Goal: Information Seeking & Learning: Stay updated

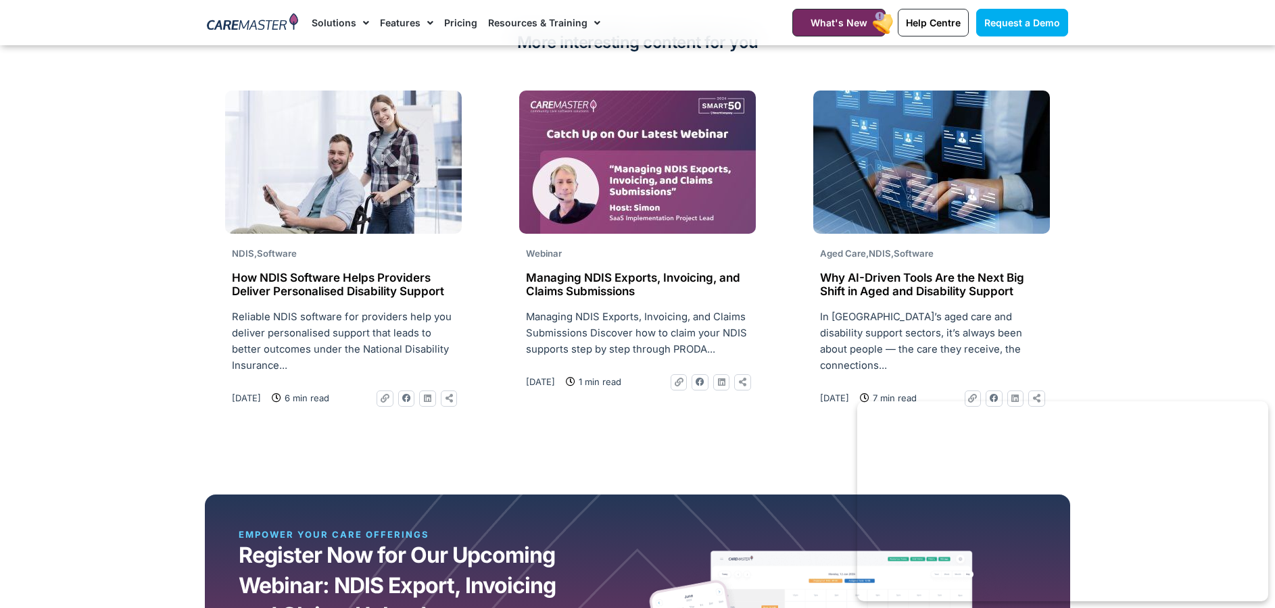
scroll to position [3379, 0]
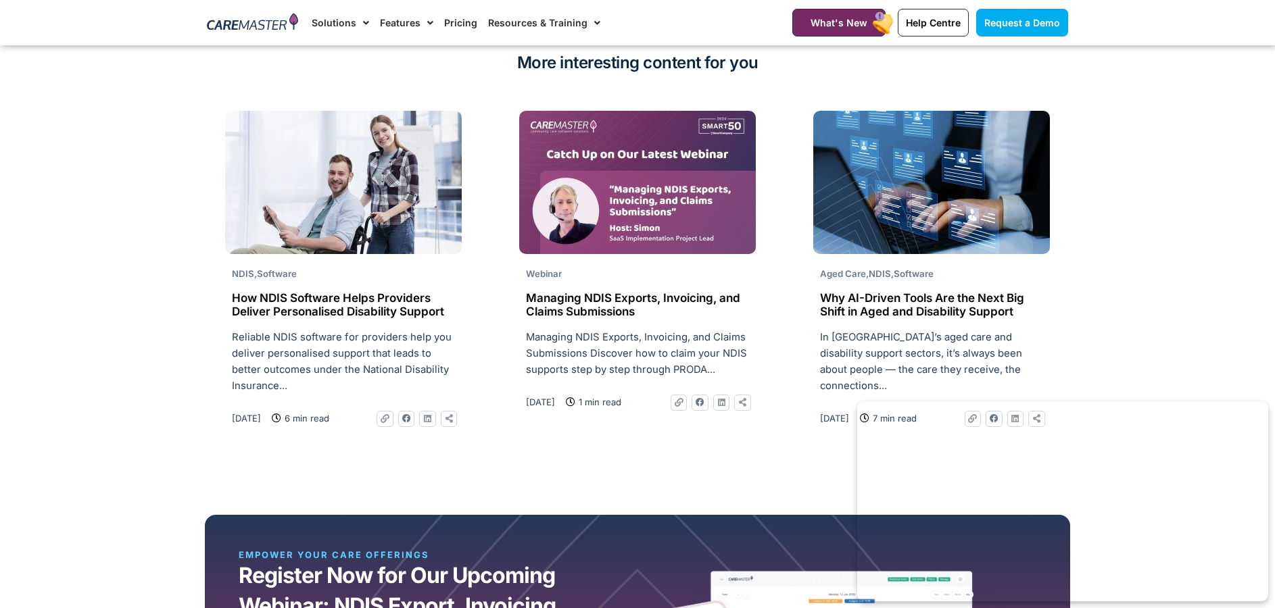
click at [347, 306] on h2 "How NDIS Software Helps Providers Deliver Personalised Disability Support" at bounding box center [343, 305] width 223 height 28
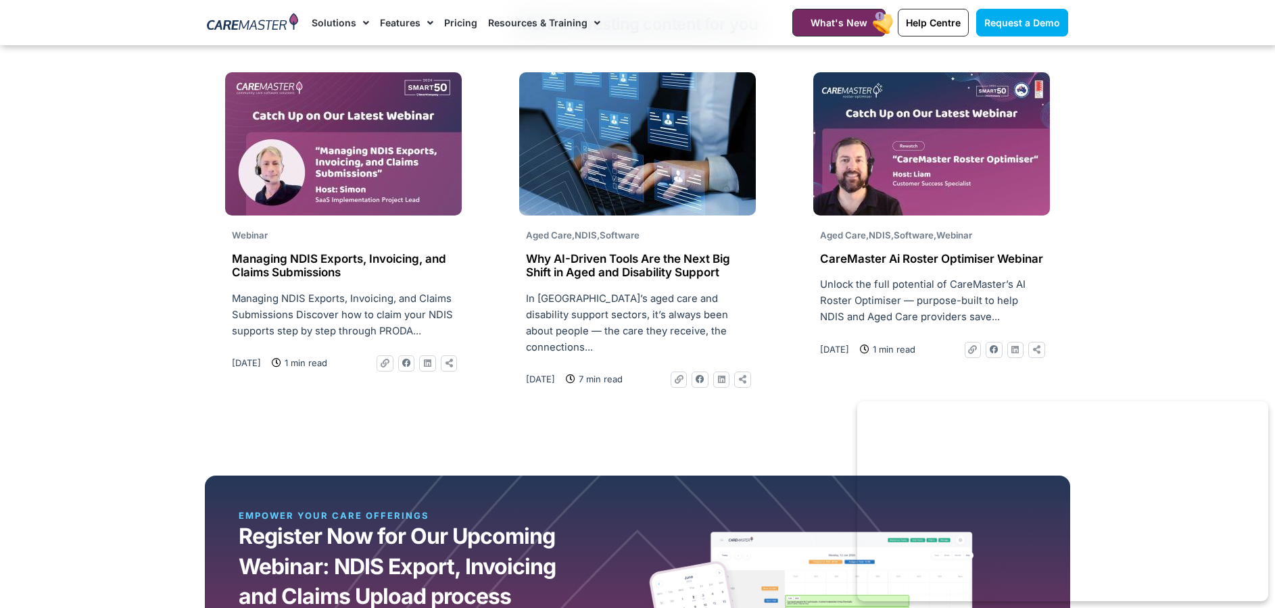
scroll to position [3244, 0]
